Goal: Find specific page/section: Find specific page/section

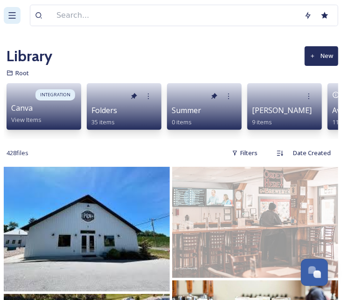
click at [14, 17] on icon at bounding box center [11, 15] width 9 height 9
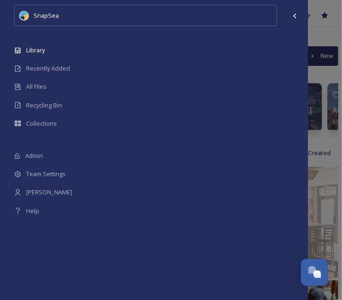
click at [328, 59] on div "SnapSea Library Recently Added All Files Recycling Bin Collections Admin Team S…" at bounding box center [171, 150] width 342 height 300
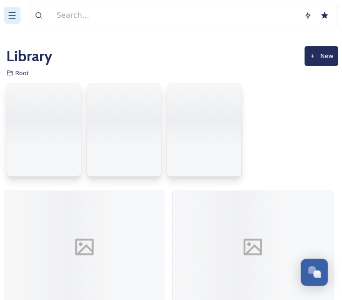
click at [13, 19] on icon at bounding box center [11, 15] width 9 height 9
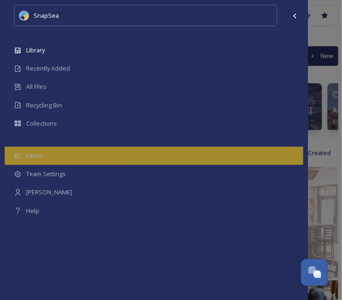
click at [33, 153] on span "Admin" at bounding box center [34, 155] width 18 height 9
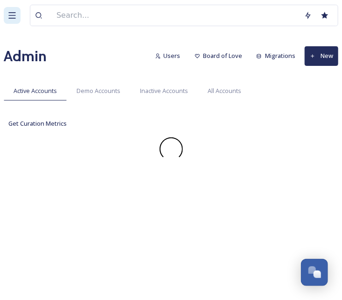
click at [20, 21] on div at bounding box center [12, 15] width 17 height 17
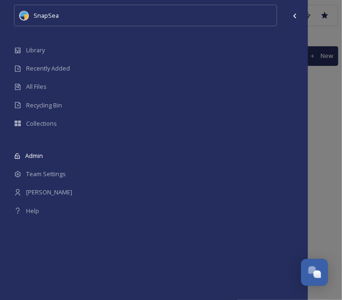
click at [329, 93] on div "SnapSea Library Recently Added All Files Recycling Bin Collections Admin Team S…" at bounding box center [171, 150] width 342 height 300
click at [288, 13] on div at bounding box center [294, 15] width 17 height 17
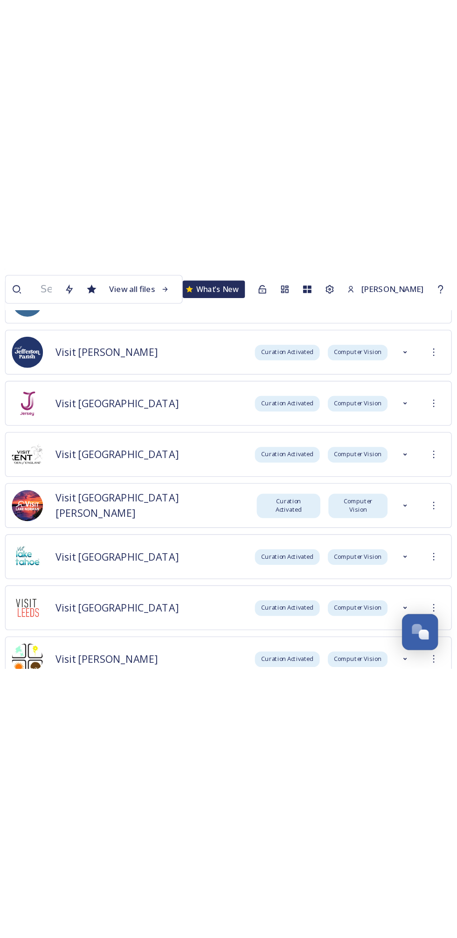
scroll to position [5578, 0]
